Goal: Find specific page/section: Find specific page/section

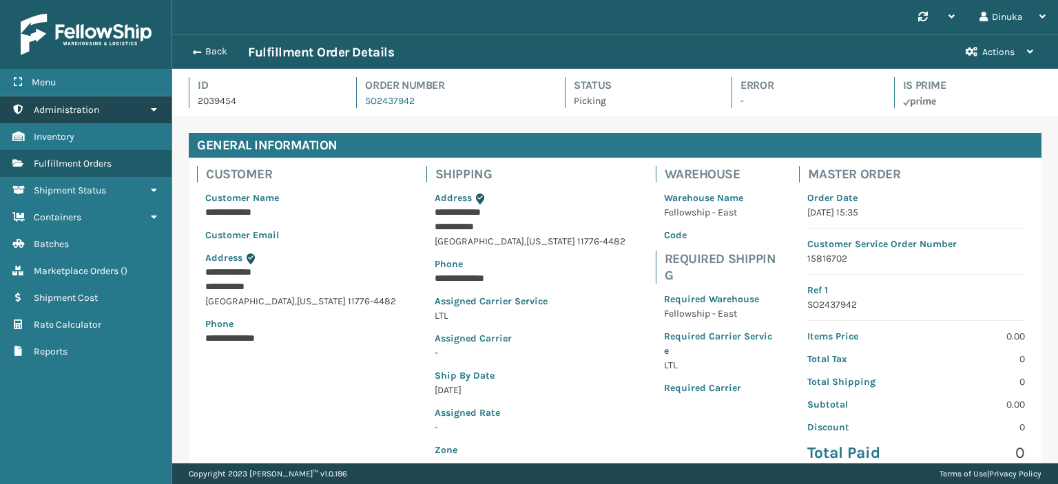
scroll to position [33, 885]
click at [158, 107] on icon at bounding box center [153, 110] width 11 height 10
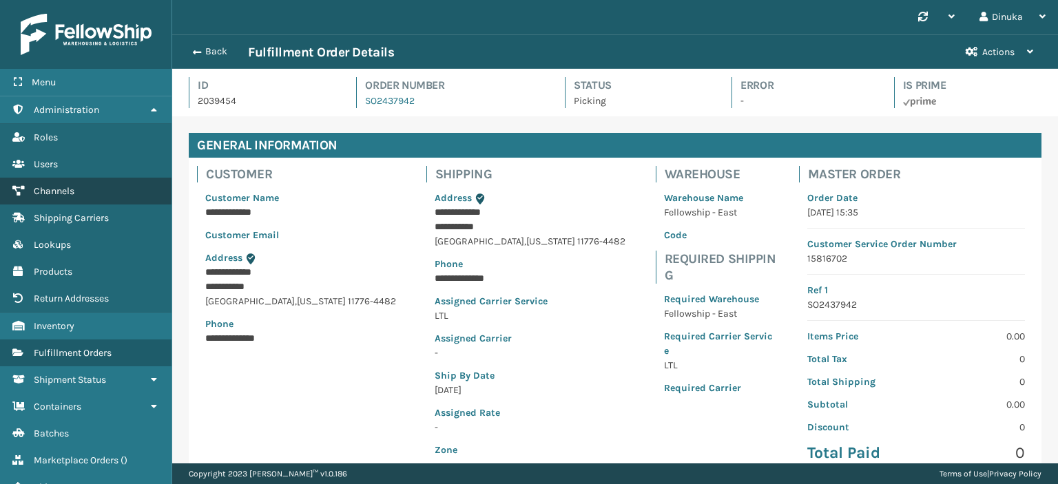
click at [99, 190] on link "Channels" at bounding box center [86, 191] width 172 height 27
click at [64, 191] on span "Channels" at bounding box center [54, 191] width 41 height 12
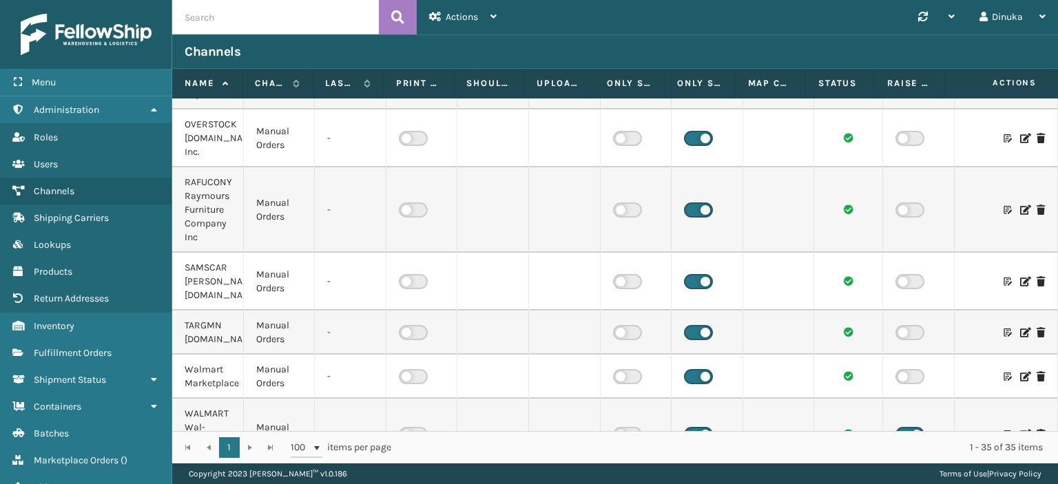
scroll to position [1515, 0]
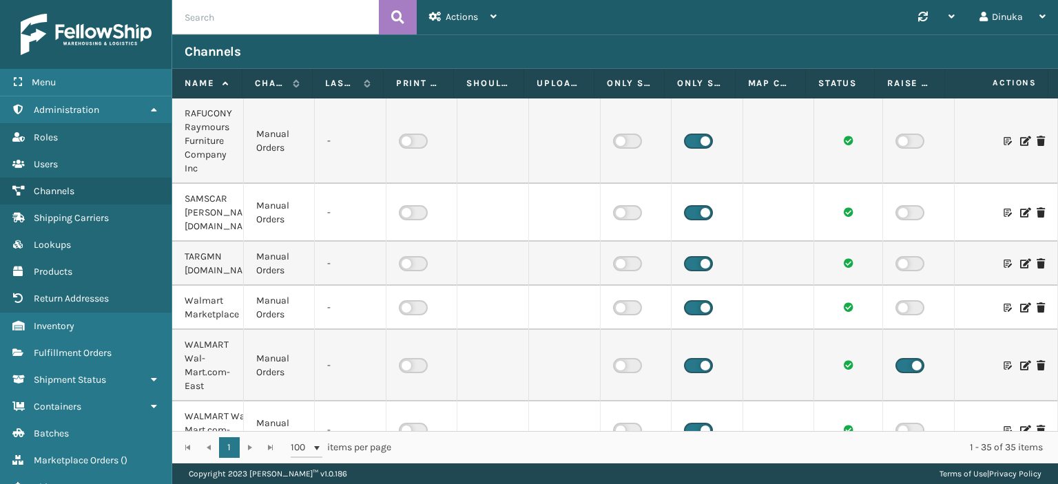
click at [1020, 218] on icon at bounding box center [1024, 213] width 8 height 10
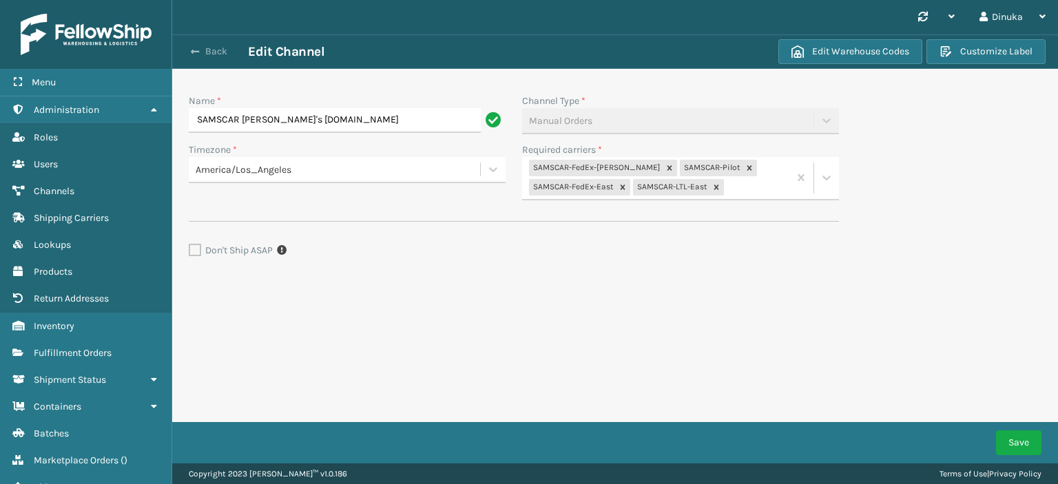
click at [205, 52] on button "Back" at bounding box center [216, 51] width 63 height 12
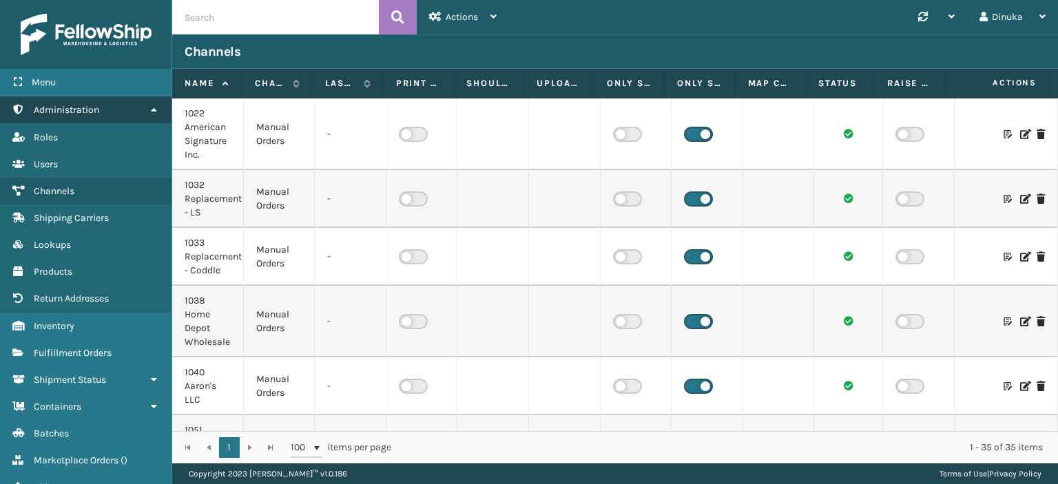
click at [156, 112] on icon at bounding box center [153, 110] width 11 height 10
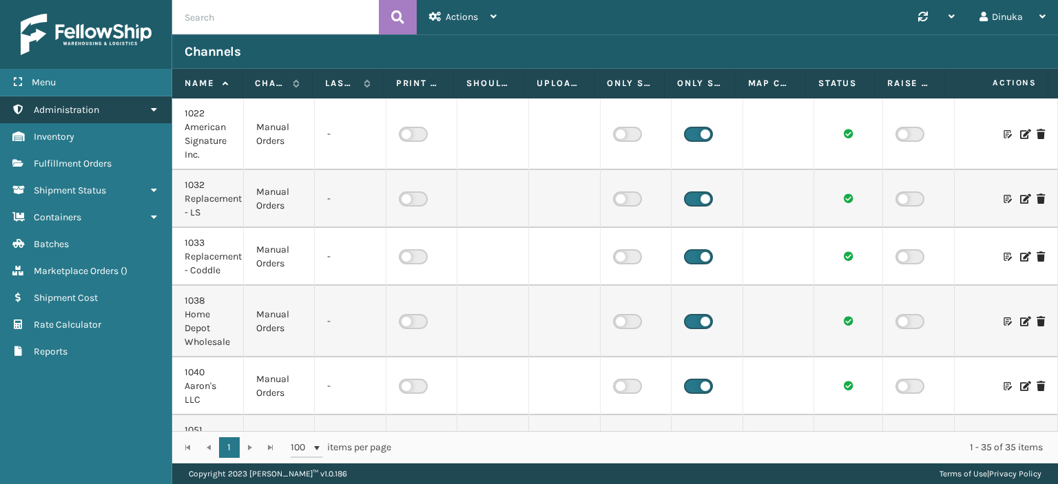
click at [157, 110] on icon at bounding box center [153, 110] width 11 height 10
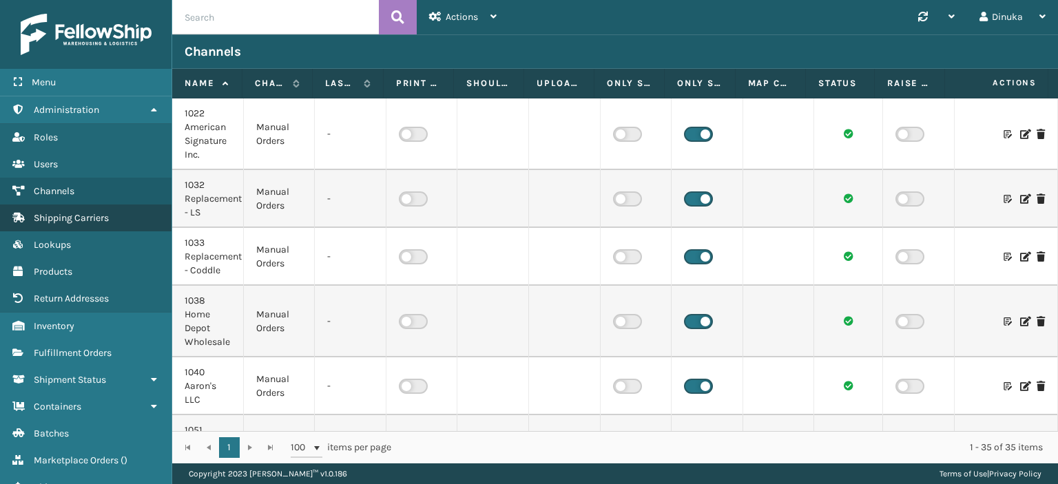
click at [114, 222] on link "Shipping Carriers" at bounding box center [86, 218] width 172 height 27
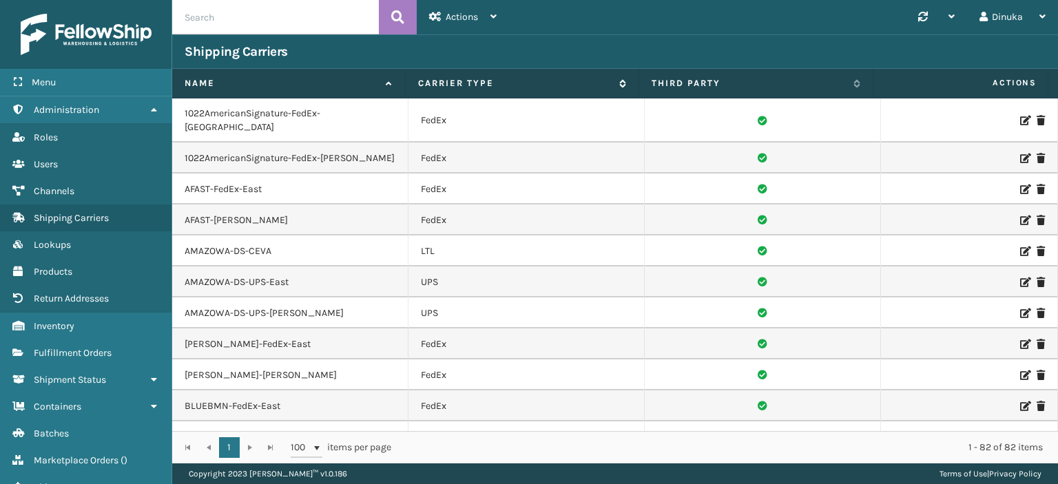
click at [620, 85] on icon at bounding box center [620, 83] width 11 height 8
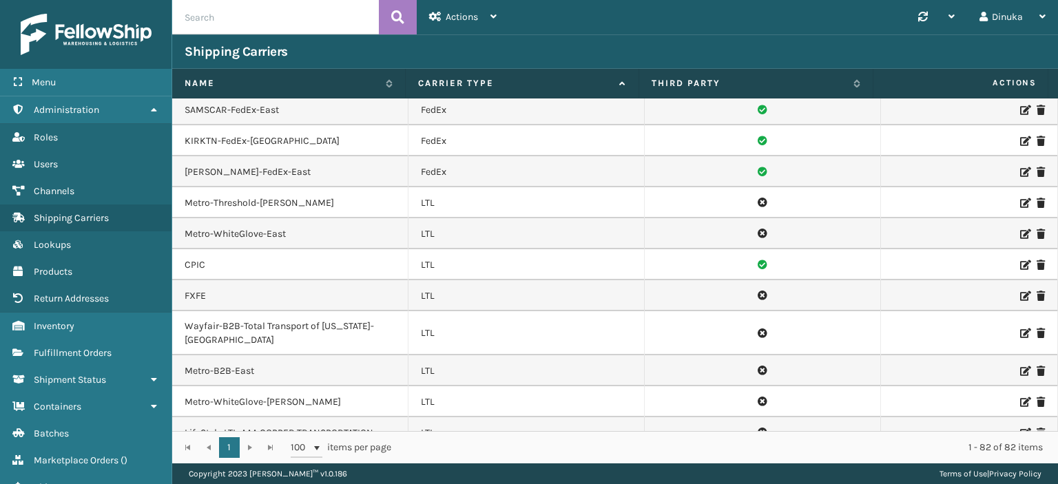
scroll to position [1171, 0]
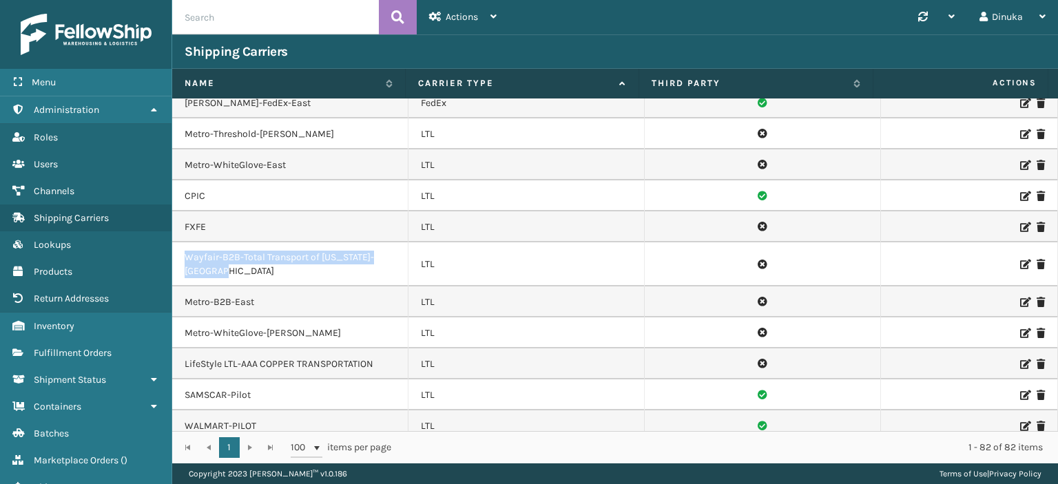
drag, startPoint x: 185, startPoint y: 239, endPoint x: 236, endPoint y: 248, distance: 51.1
click at [236, 248] on td "Wayfair-B2B-Total Transport of [US_STATE]-[GEOGRAPHIC_DATA]" at bounding box center [290, 264] width 236 height 44
click at [199, 251] on td "Wayfair-B2B-Total Transport of [US_STATE]-[GEOGRAPHIC_DATA]" at bounding box center [290, 264] width 236 height 44
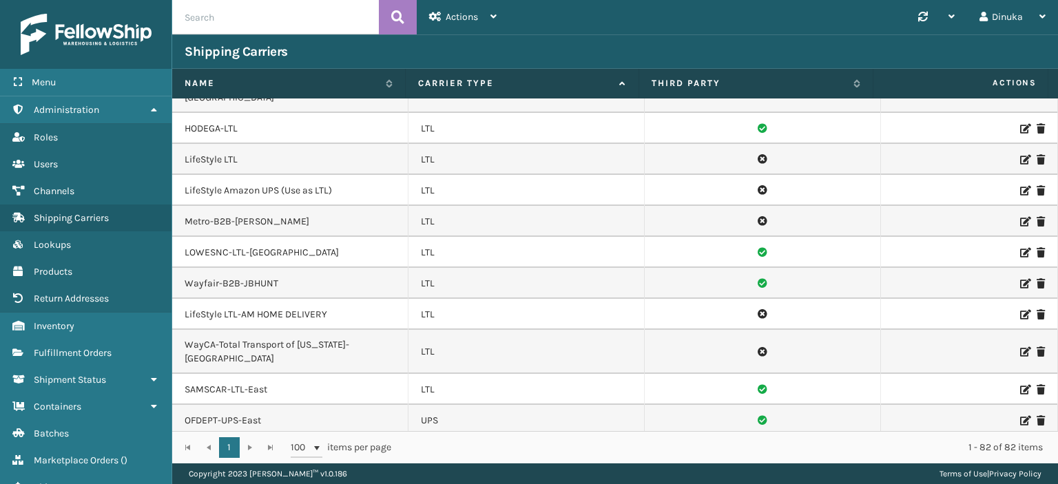
scroll to position [2003, 0]
